Goal: Task Accomplishment & Management: Manage account settings

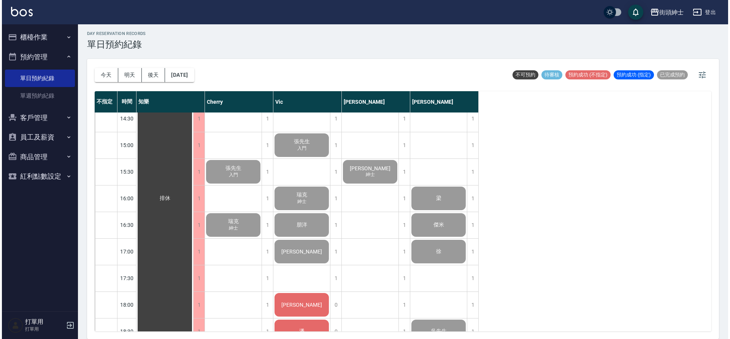
scroll to position [559, 0]
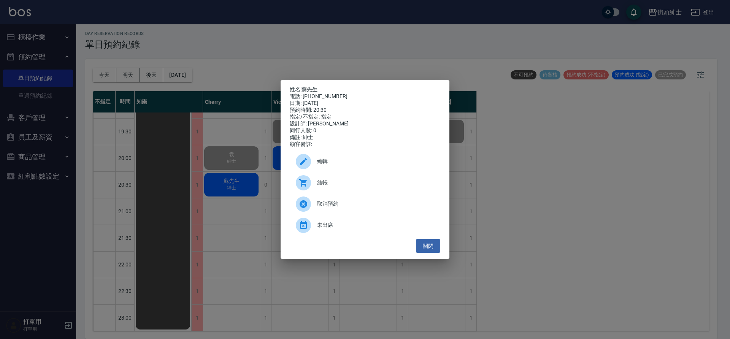
click at [337, 178] on div "結帳" at bounding box center [365, 182] width 150 height 21
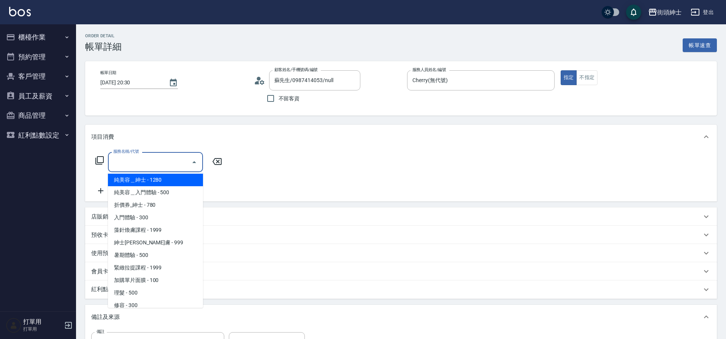
scroll to position [3, 0]
click at [137, 241] on span "紳士全效煥膚 - 999" at bounding box center [155, 241] width 95 height 13
type input "紳士全效煥膚"
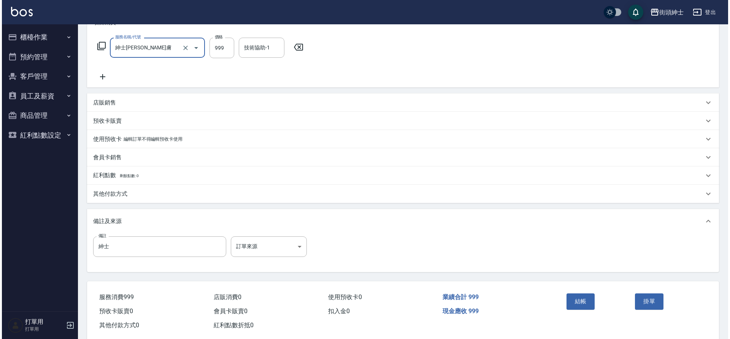
scroll to position [129, 0]
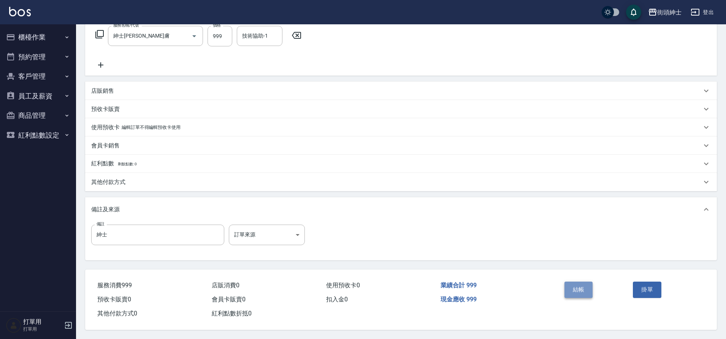
drag, startPoint x: 0, startPoint y: 0, endPoint x: 575, endPoint y: 282, distance: 640.4
click at [575, 282] on button "結帳" at bounding box center [578, 290] width 29 height 16
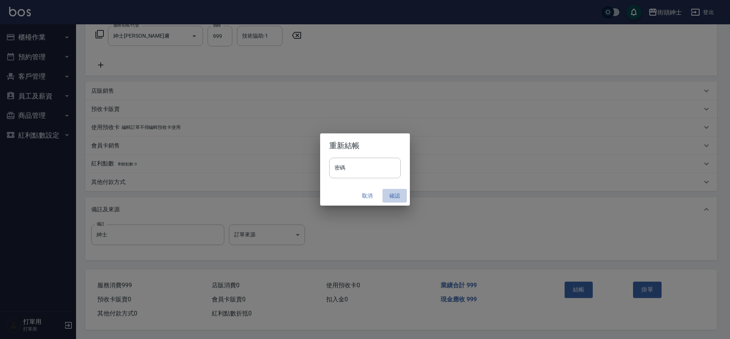
drag, startPoint x: 575, startPoint y: 282, endPoint x: 391, endPoint y: 193, distance: 204.1
click at [391, 193] on button "確認" at bounding box center [394, 196] width 24 height 14
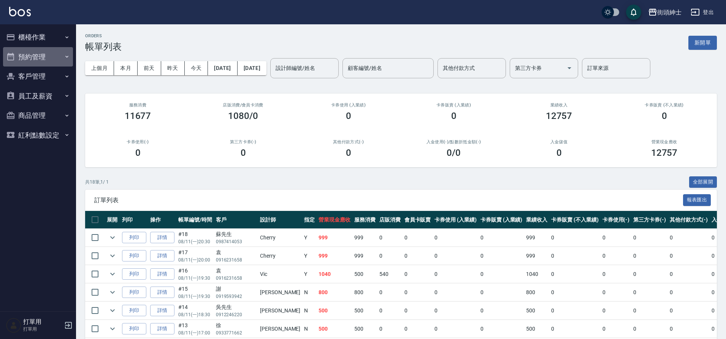
drag, startPoint x: 391, startPoint y: 193, endPoint x: 33, endPoint y: 61, distance: 382.2
click at [33, 61] on button "預約管理" at bounding box center [38, 57] width 70 height 20
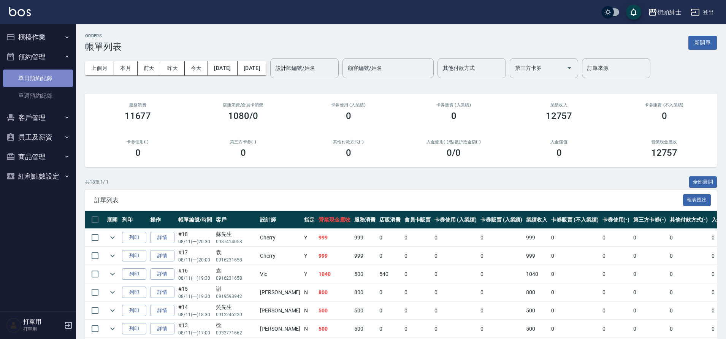
click at [50, 85] on link "單日預約紀錄" at bounding box center [38, 78] width 70 height 17
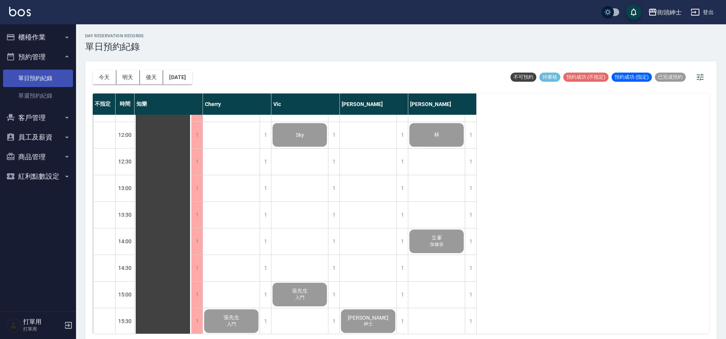
scroll to position [152, 0]
drag, startPoint x: 57, startPoint y: 71, endPoint x: 133, endPoint y: 81, distance: 76.3
click at [133, 81] on button "明天" at bounding box center [128, 77] width 24 height 14
click at [132, 79] on div at bounding box center [363, 169] width 726 height 339
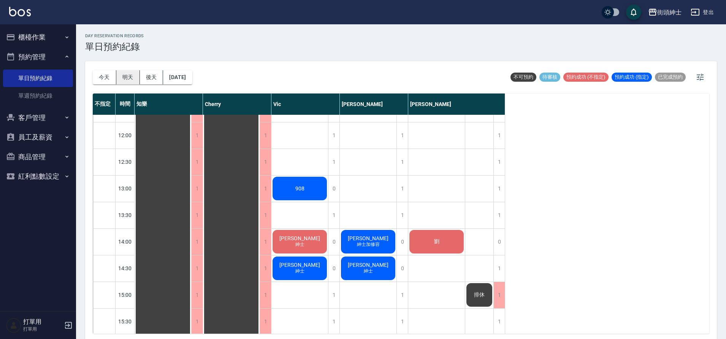
click at [152, 76] on button "後天" at bounding box center [152, 77] width 24 height 14
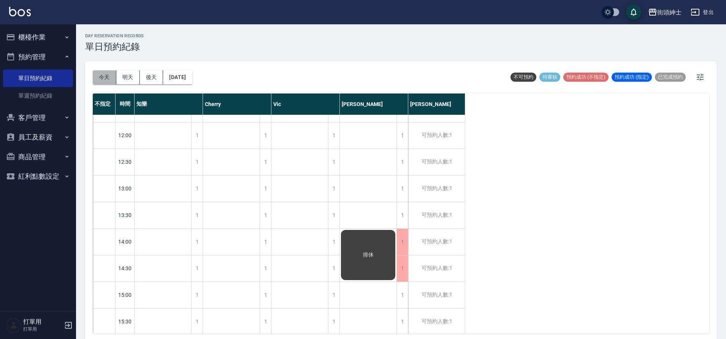
drag, startPoint x: 133, startPoint y: 81, endPoint x: 110, endPoint y: 79, distance: 23.2
click at [110, 79] on button "今天" at bounding box center [105, 77] width 24 height 14
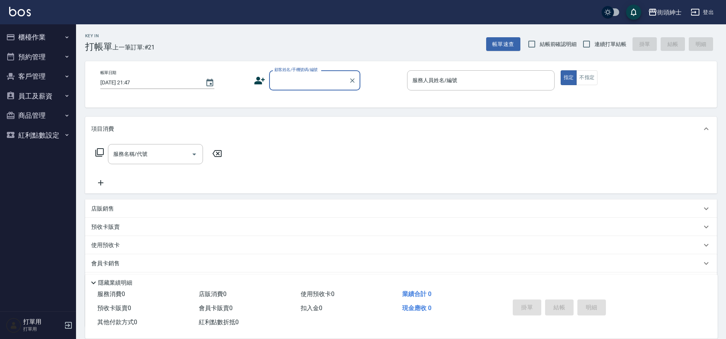
click at [48, 44] on button "櫃檯作業" at bounding box center [38, 37] width 70 height 20
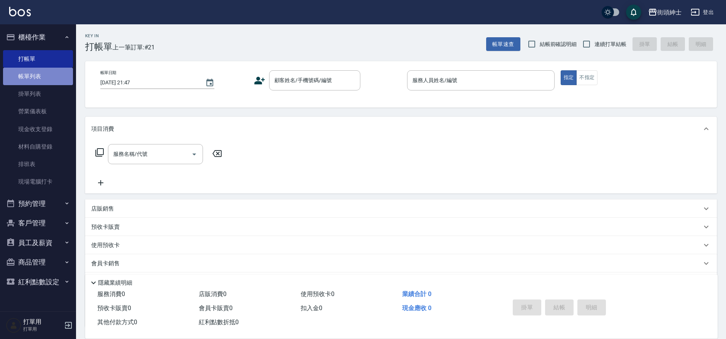
click at [50, 72] on link "帳單列表" at bounding box center [38, 76] width 70 height 17
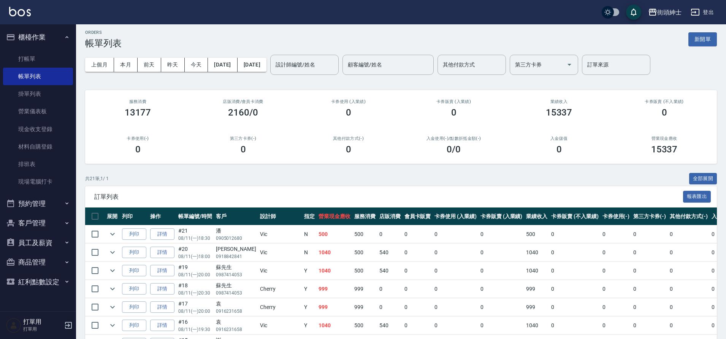
scroll to position [5, 0]
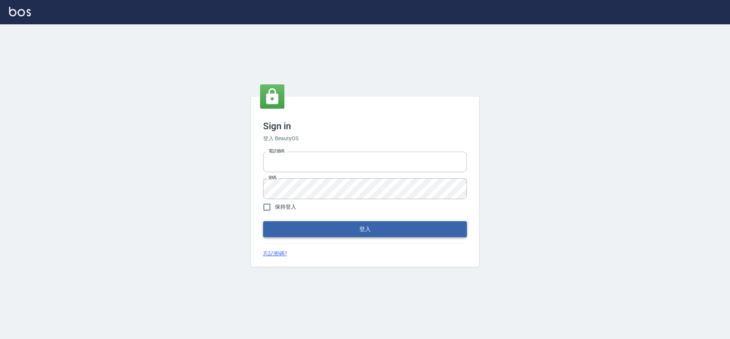
type input "0976742122"
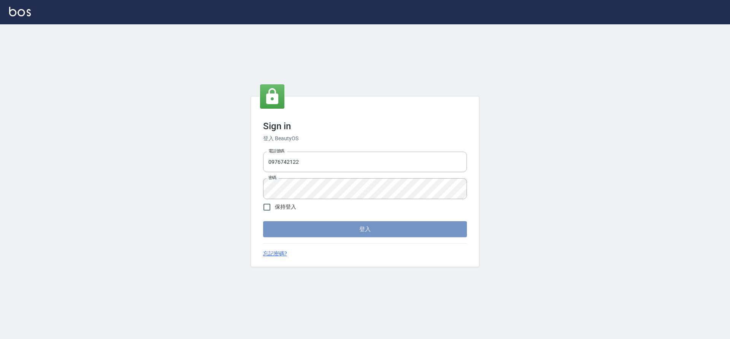
drag, startPoint x: 317, startPoint y: 228, endPoint x: 301, endPoint y: 214, distance: 21.2
click at [317, 228] on button "登入" at bounding box center [365, 229] width 204 height 16
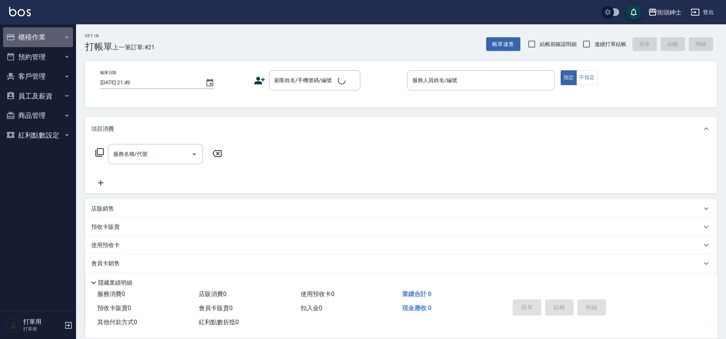
click at [55, 40] on button "櫃檯作業" at bounding box center [38, 37] width 70 height 20
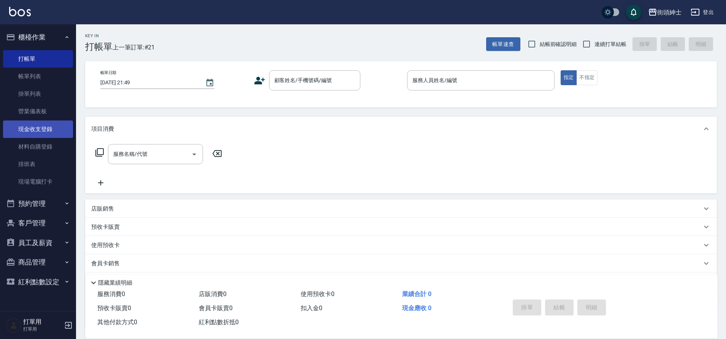
click at [45, 130] on link "現金收支登錄" at bounding box center [38, 128] width 70 height 17
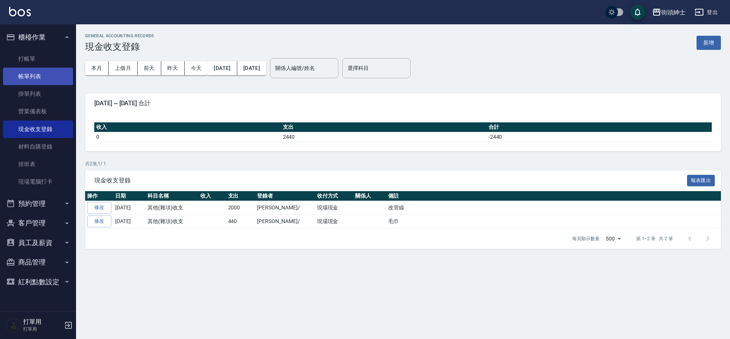
click at [55, 74] on link "帳單列表" at bounding box center [38, 76] width 70 height 17
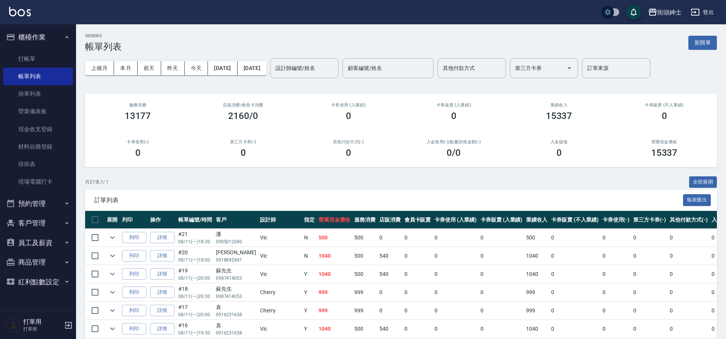
click at [59, 42] on button "櫃檯作業" at bounding box center [38, 37] width 70 height 20
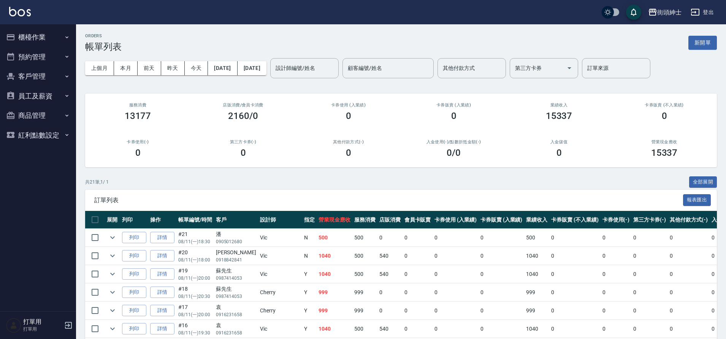
click at [59, 58] on button "預約管理" at bounding box center [38, 57] width 70 height 20
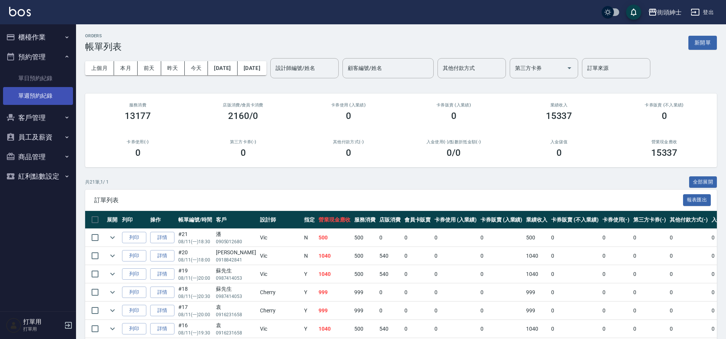
click at [51, 96] on link "單週預約紀錄" at bounding box center [38, 95] width 70 height 17
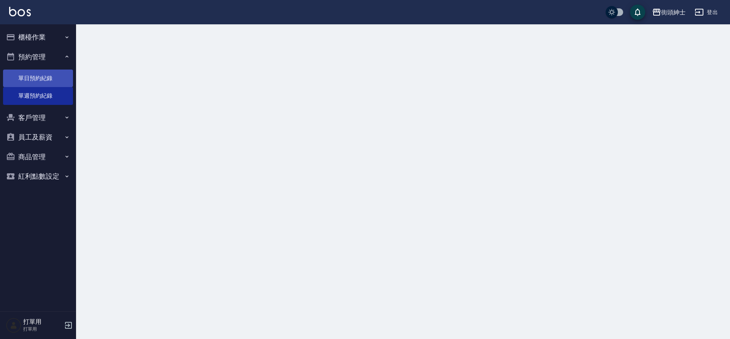
click at [56, 78] on link "單日預約紀錄" at bounding box center [38, 78] width 70 height 17
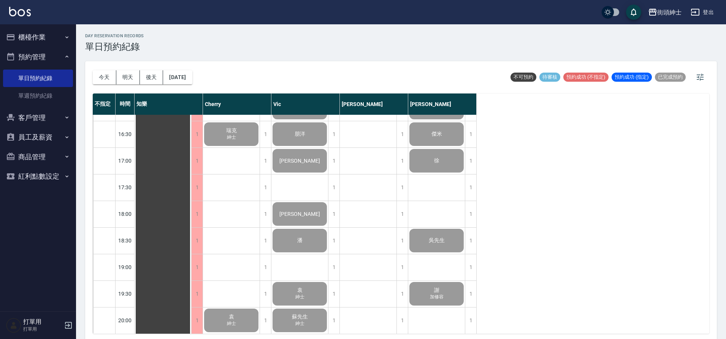
scroll to position [394, 0]
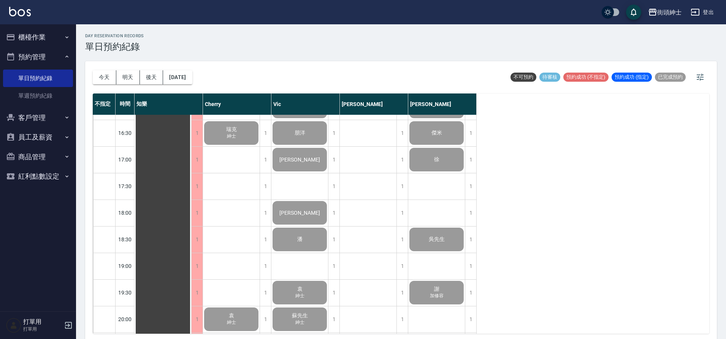
click at [170, 110] on span "吳先生" at bounding box center [163, 106] width 14 height 7
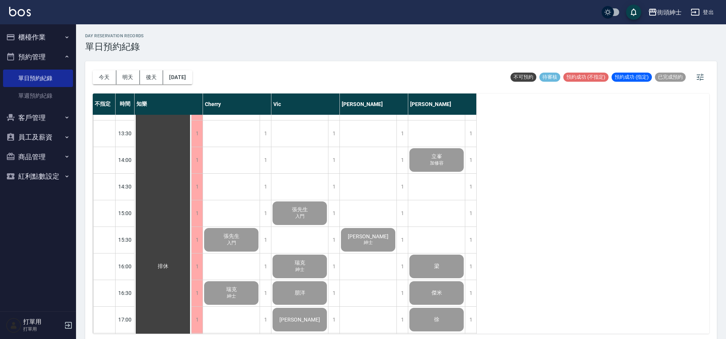
scroll to position [240, 0]
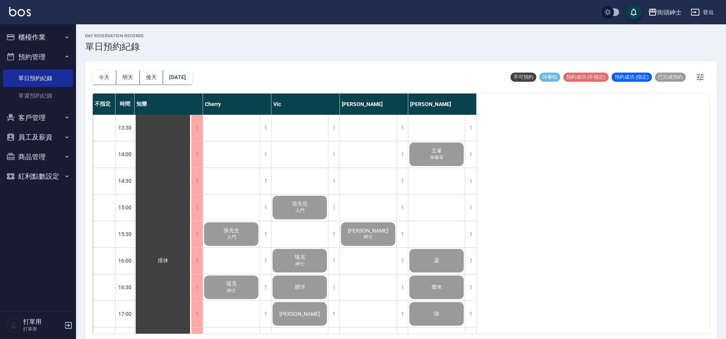
click at [60, 30] on button "櫃檯作業" at bounding box center [38, 37] width 70 height 20
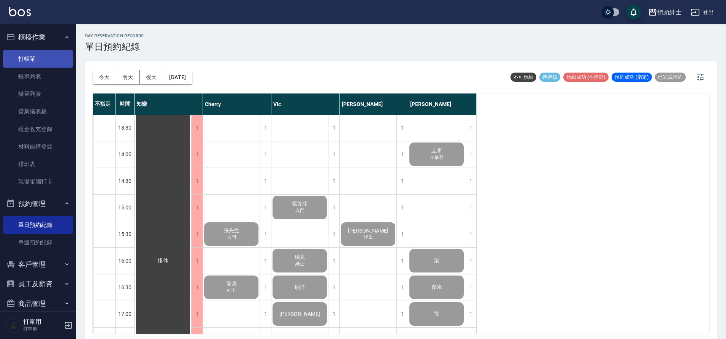
click at [56, 58] on link "打帳單" at bounding box center [38, 58] width 70 height 17
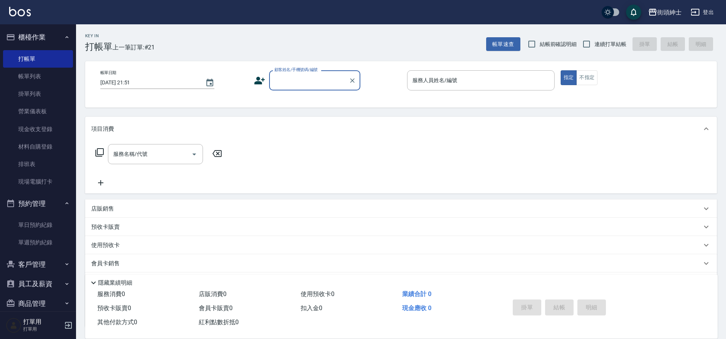
click at [306, 87] on div "顧客姓名/手機號碼/編號" at bounding box center [314, 80] width 91 height 20
click at [313, 100] on li "過路/0123/null" at bounding box center [314, 99] width 91 height 13
type input "過路/0123/null"
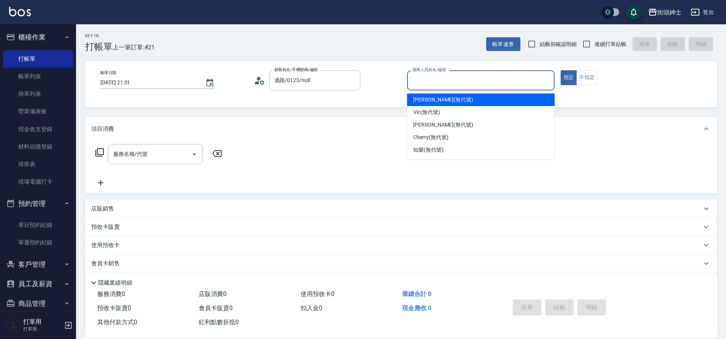
click at [457, 81] on input "服務人員姓名/編號" at bounding box center [480, 80] width 141 height 13
click at [440, 98] on span "eric (無代號)" at bounding box center [443, 100] width 60 height 8
type input "[PERSON_NAME](無代號)"
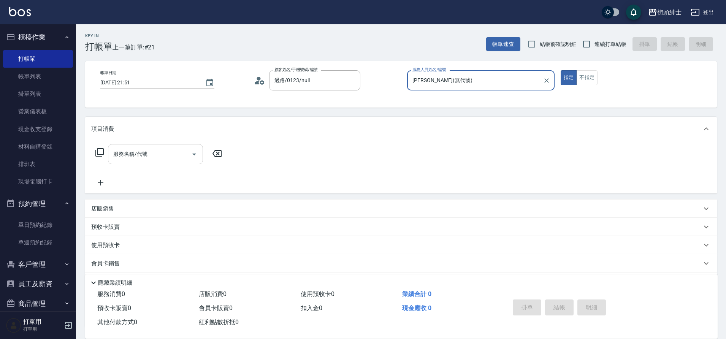
click at [162, 148] on input "服務名稱/代號" at bounding box center [149, 153] width 77 height 13
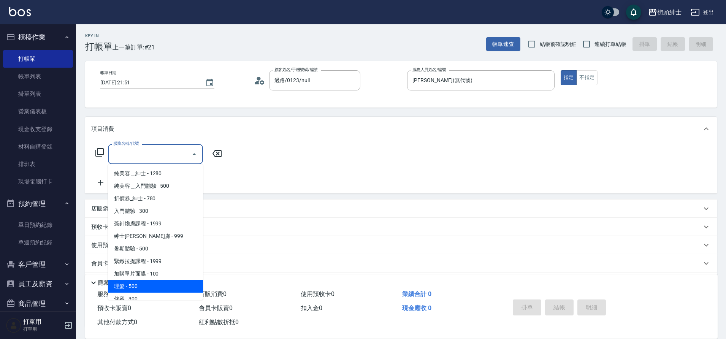
click at [152, 285] on span "理髮 - 500" at bounding box center [155, 286] width 95 height 13
type input "理髮(A02)"
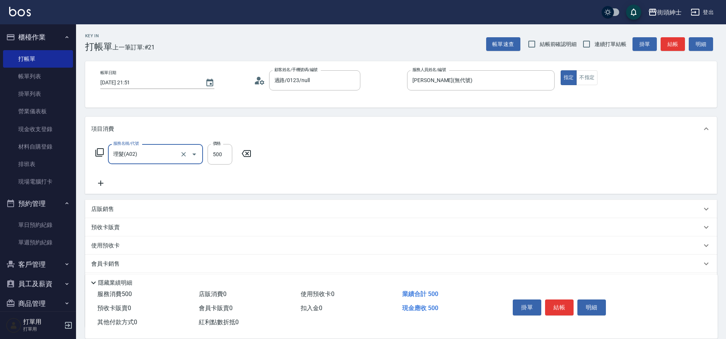
click at [560, 303] on button "結帳" at bounding box center [559, 307] width 29 height 16
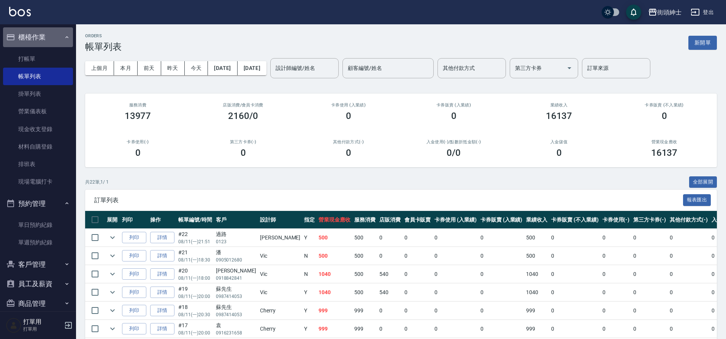
click at [40, 40] on button "櫃檯作業" at bounding box center [38, 37] width 70 height 20
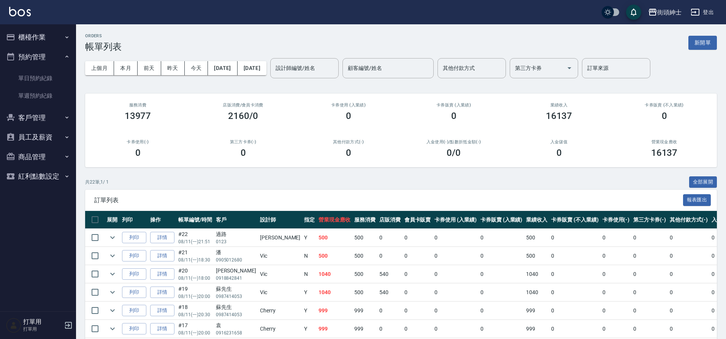
click at [47, 51] on button "預約管理" at bounding box center [38, 57] width 70 height 20
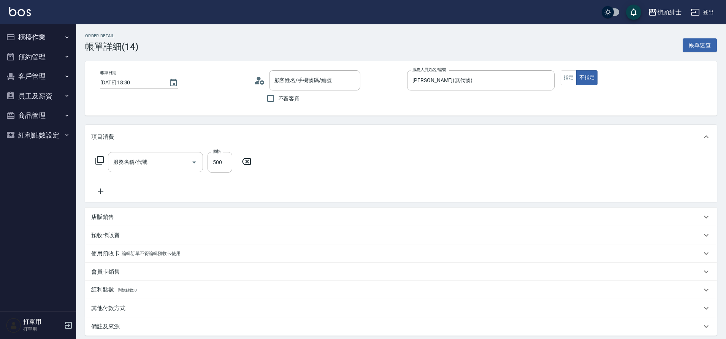
type input "[DATE] 18:30"
type input "[PERSON_NAME](無代號)"
type input "[PERSON_NAME]先生/0912246220/null"
type input "理髮(A02)"
click at [103, 190] on icon at bounding box center [100, 191] width 19 height 9
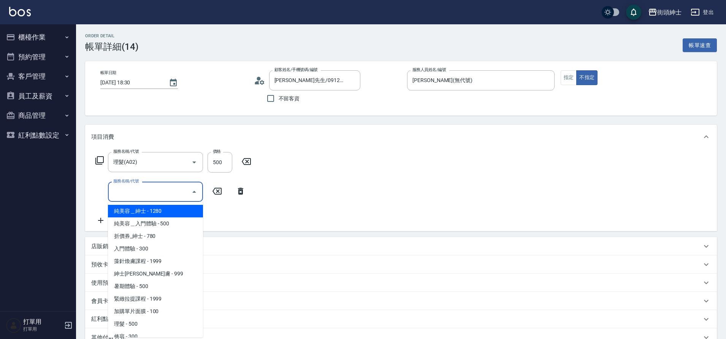
drag, startPoint x: 0, startPoint y: 0, endPoint x: 154, endPoint y: 187, distance: 242.2
click at [154, 187] on input "服務名稱/代號" at bounding box center [149, 191] width 77 height 13
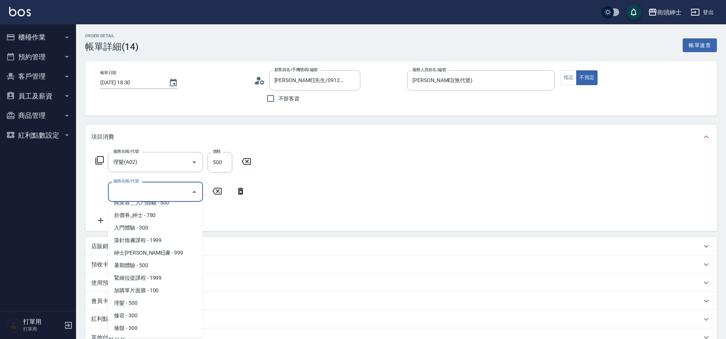
click at [137, 330] on span "修鬍 - 300" at bounding box center [155, 328] width 95 height 13
type input "[DEMOGRAPHIC_DATA]鬍(A04)"
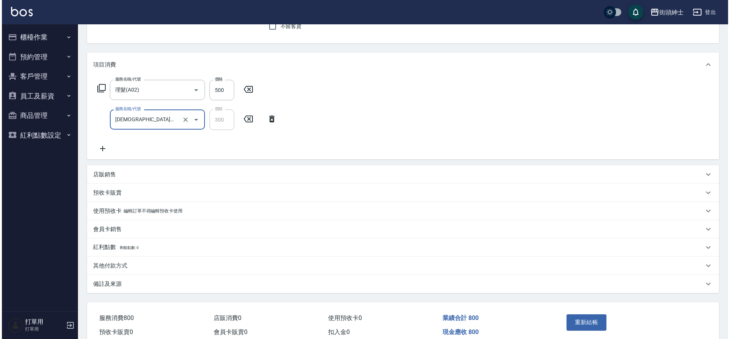
scroll to position [108, 0]
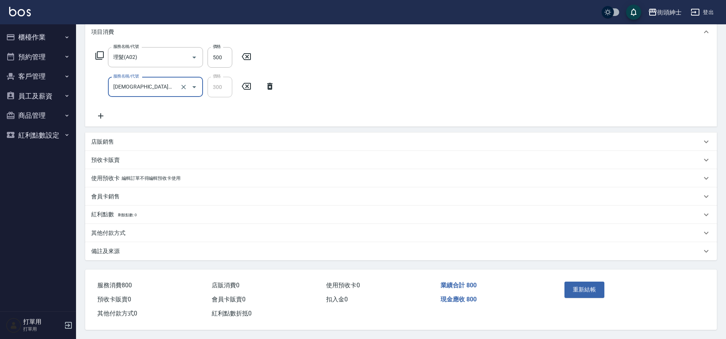
click at [593, 287] on button "重新結帳" at bounding box center [584, 290] width 40 height 16
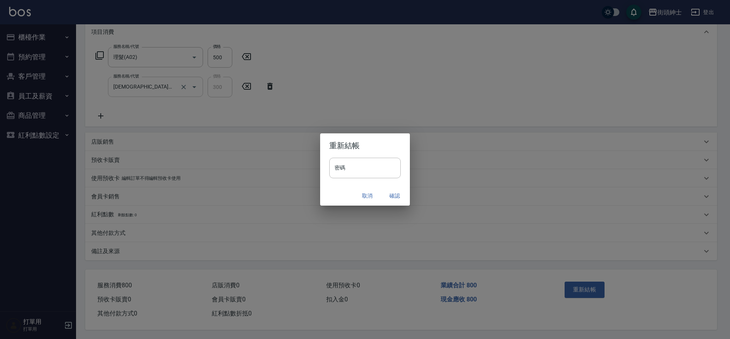
click at [358, 164] on input "密碼" at bounding box center [364, 168] width 71 height 21
type input "********"
drag, startPoint x: 154, startPoint y: 187, endPoint x: 393, endPoint y: 195, distance: 239.5
click at [393, 195] on button "確認" at bounding box center [394, 196] width 24 height 14
